Goal: Check status: Check status

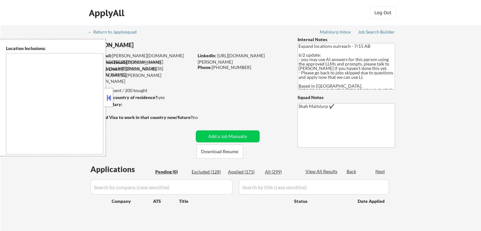
type textarea "[GEOGRAPHIC_DATA], ON [GEOGRAPHIC_DATA], ON [GEOGRAPHIC_DATA], ON [GEOGRAPHIC_D…"
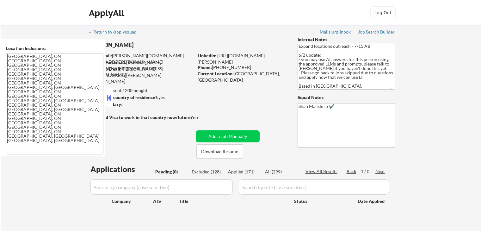
click at [105, 96] on button at bounding box center [108, 97] width 7 height 9
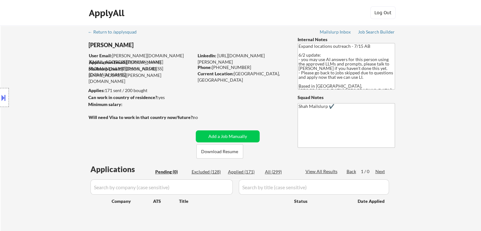
select select ""pending""
click at [247, 174] on div "Applied (171)" at bounding box center [244, 171] width 32 height 6
select select ""applied""
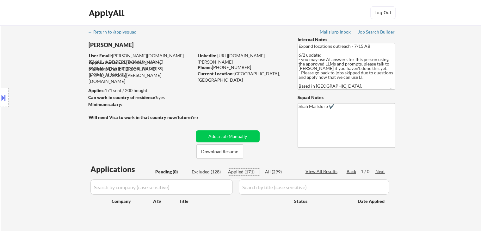
select select ""applied""
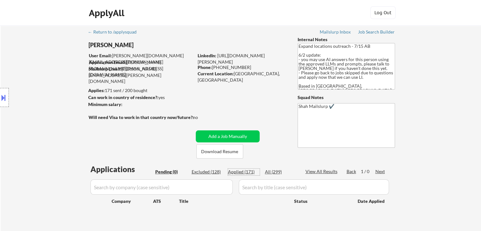
select select ""applied""
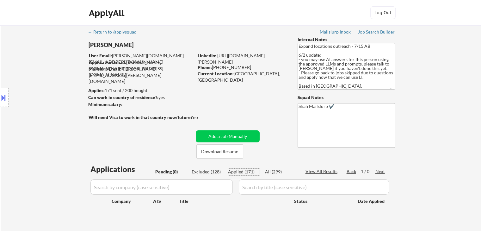
select select ""applied""
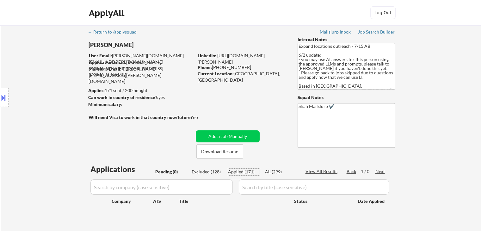
select select ""applied""
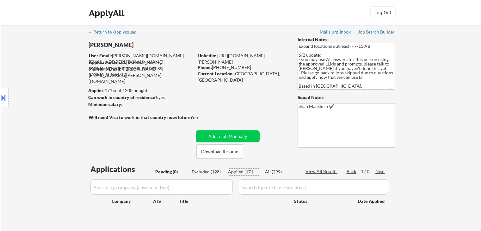
select select ""applied""
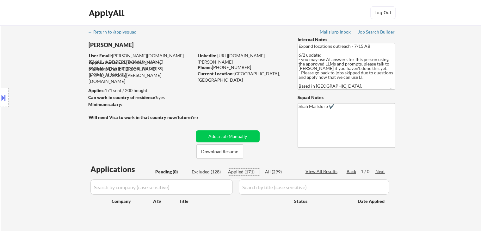
select select ""applied""
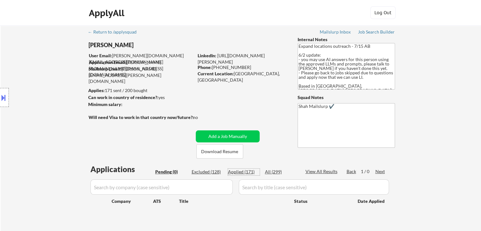
select select ""applied""
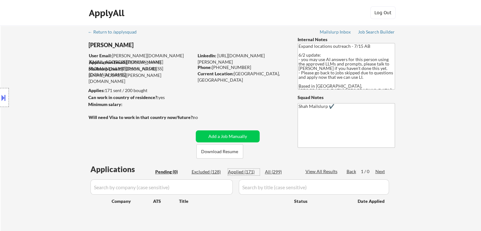
select select ""applied""
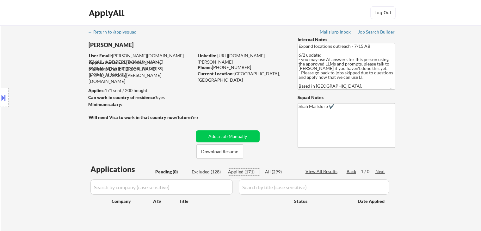
select select ""applied""
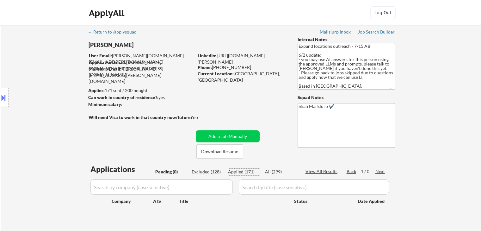
select select ""applied""
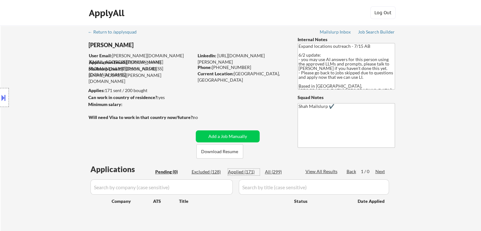
select select ""applied""
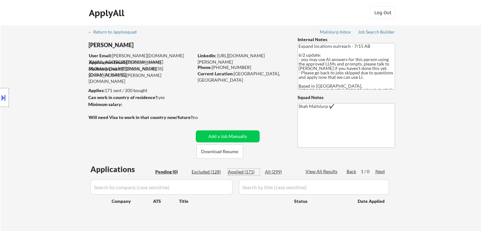
select select ""applied""
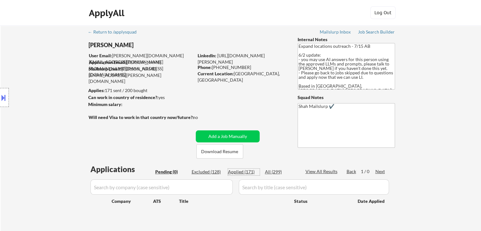
select select ""applied""
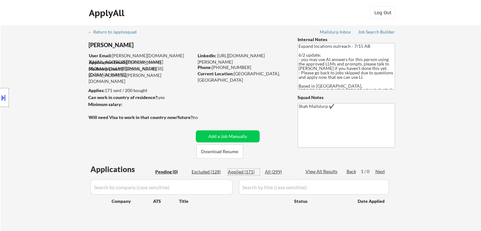
select select ""applied""
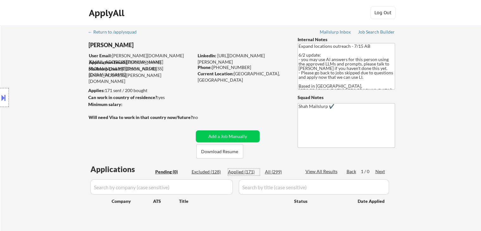
select select ""applied""
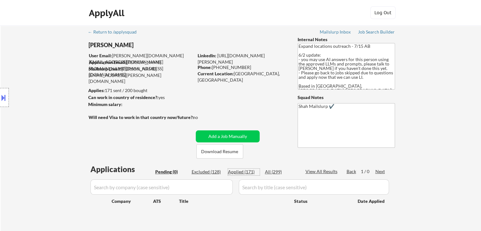
select select ""applied""
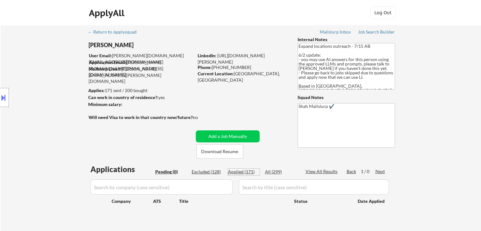
select select ""applied""
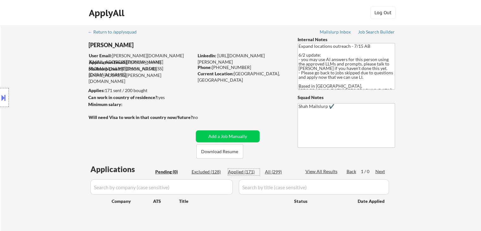
select select ""applied""
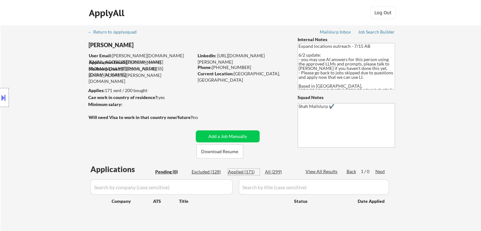
select select ""applied""
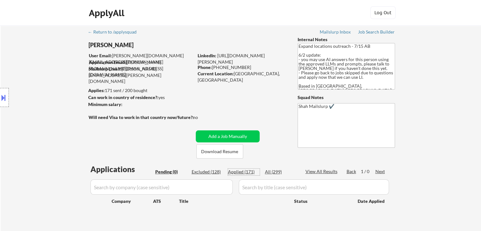
select select ""applied""
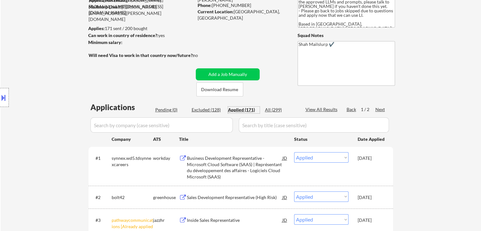
scroll to position [63, 0]
